Goal: Information Seeking & Learning: Check status

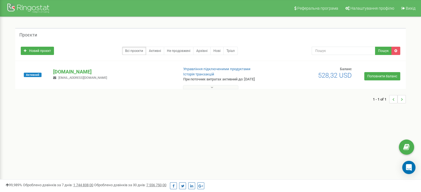
click at [222, 87] on button at bounding box center [210, 87] width 55 height 4
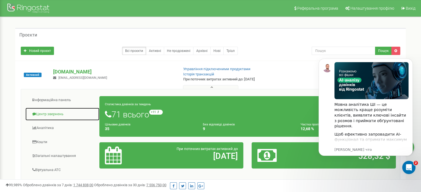
click at [52, 113] on link "Центр звернень" at bounding box center [62, 115] width 74 height 14
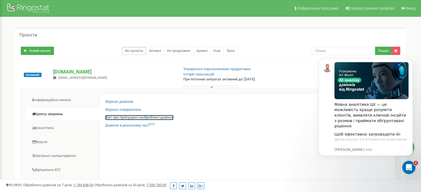
click at [126, 116] on link "Звіт про пропущені необроблені дзвінки" at bounding box center [139, 117] width 68 height 5
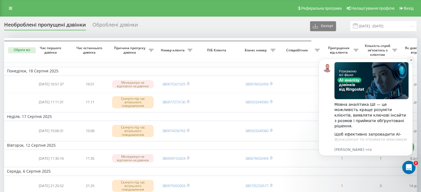
click at [411, 60] on icon "Dismiss notification" at bounding box center [411, 60] width 2 height 2
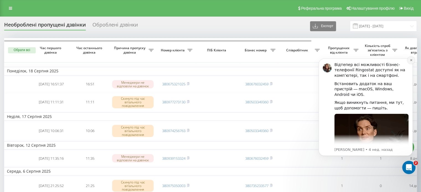
click at [411, 60] on icon "Dismiss notification" at bounding box center [410, 60] width 3 height 3
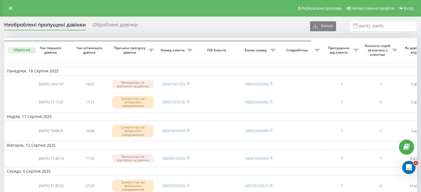
click at [105, 25] on div "Оброблені дзвінки" at bounding box center [114, 26] width 45 height 9
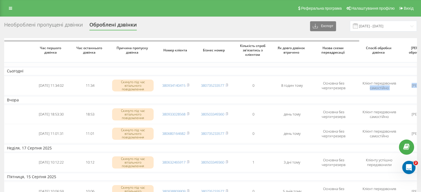
drag, startPoint x: 397, startPoint y: 85, endPoint x: 425, endPoint y: 84, distance: 27.9
click at [420, 84] on html "megstore.com.ua Проекти megstore.com.ua Дашборд Центр звернень Аналiтика Mini C…" at bounding box center [210, 96] width 421 height 192
